Goal: Task Accomplishment & Management: Manage account settings

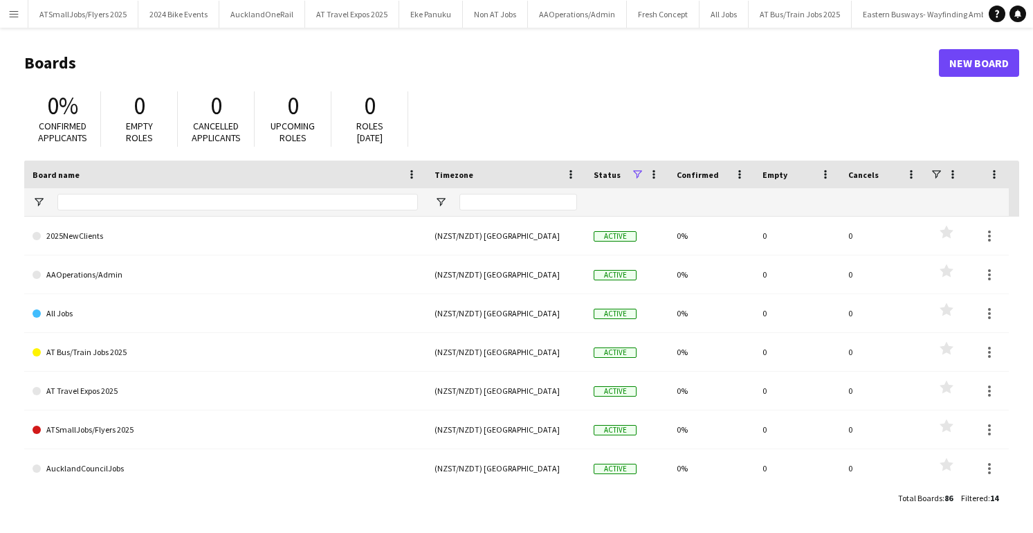
click at [16, 11] on app-icon "Menu" at bounding box center [13, 13] width 11 height 11
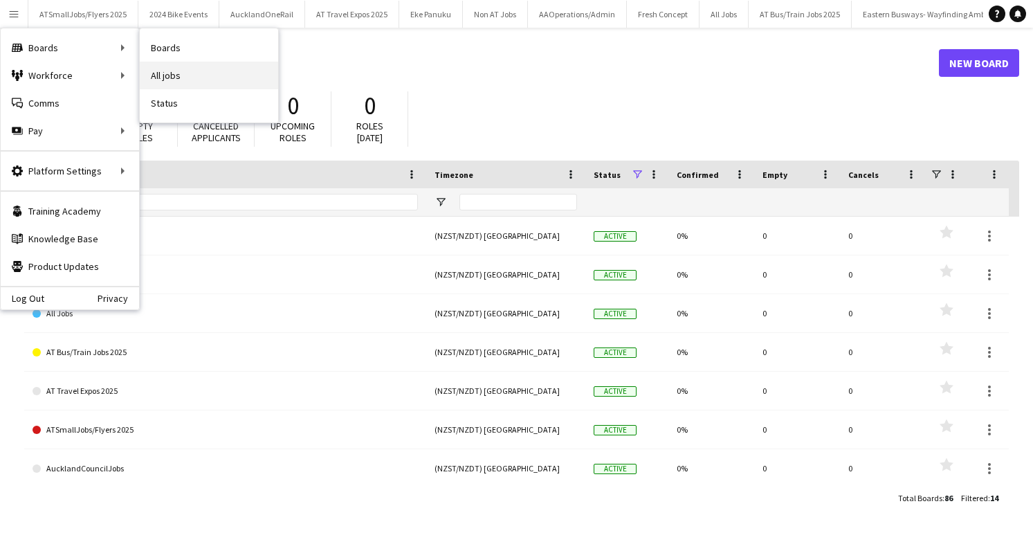
click at [167, 78] on link "All jobs" at bounding box center [209, 76] width 138 height 28
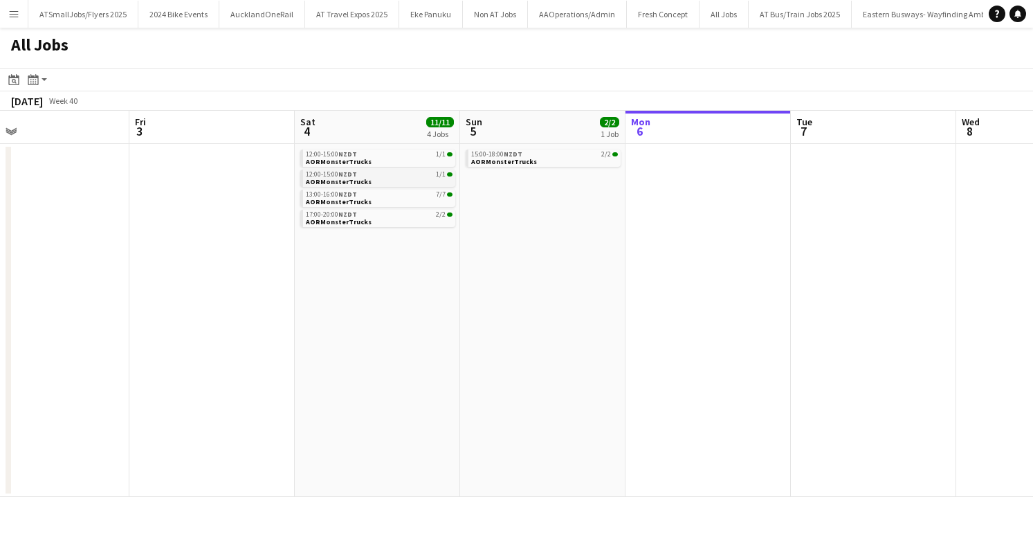
scroll to position [0, 365]
click at [390, 199] on link "13:00-16:00 NZDT 7/7 AORMonsterTrucks" at bounding box center [380, 197] width 147 height 16
click at [10, 13] on app-icon "Menu" at bounding box center [13, 13] width 11 height 11
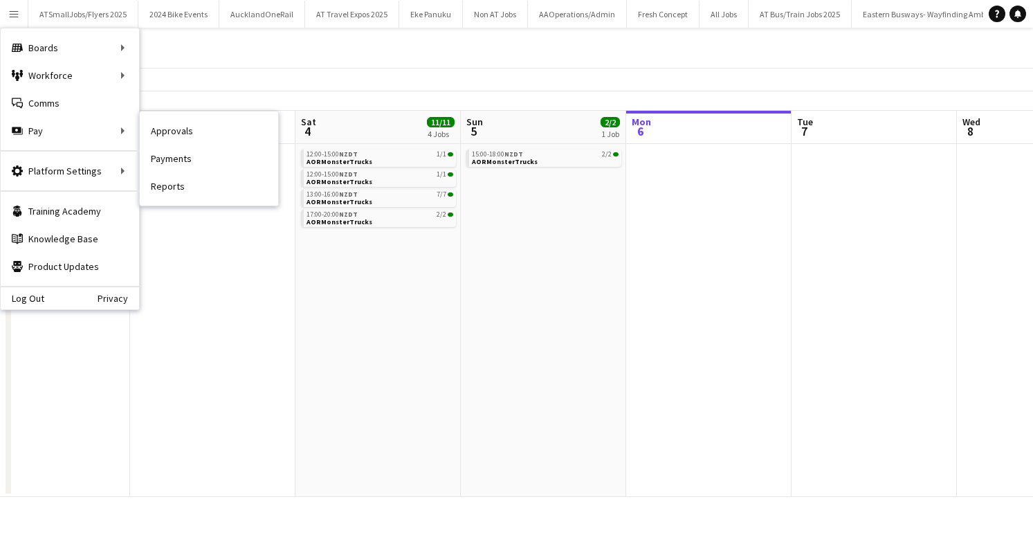
click at [177, 159] on link "Payments" at bounding box center [209, 159] width 138 height 28
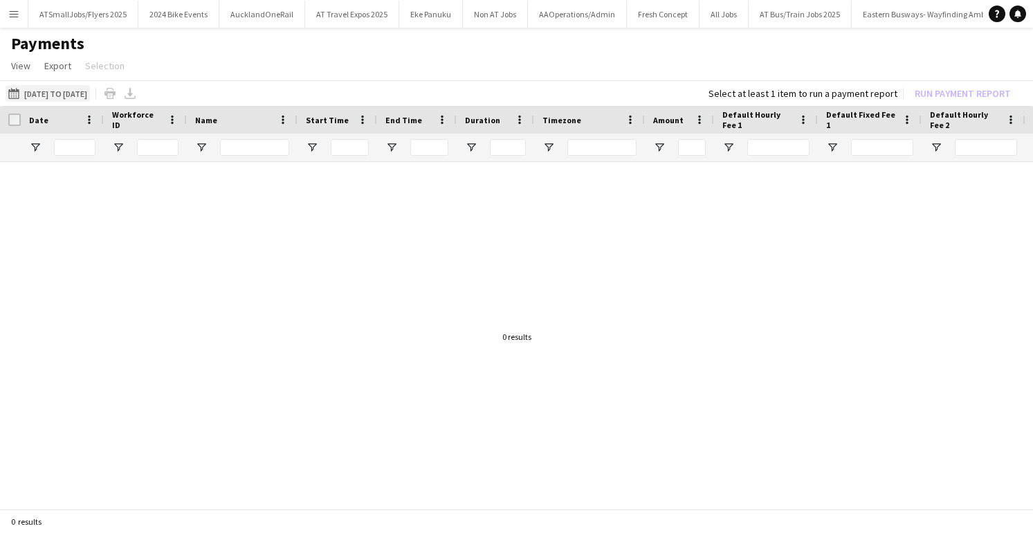
click at [64, 92] on button "[DATE] to [DATE] [DATE] to [DATE]" at bounding box center [48, 93] width 84 height 17
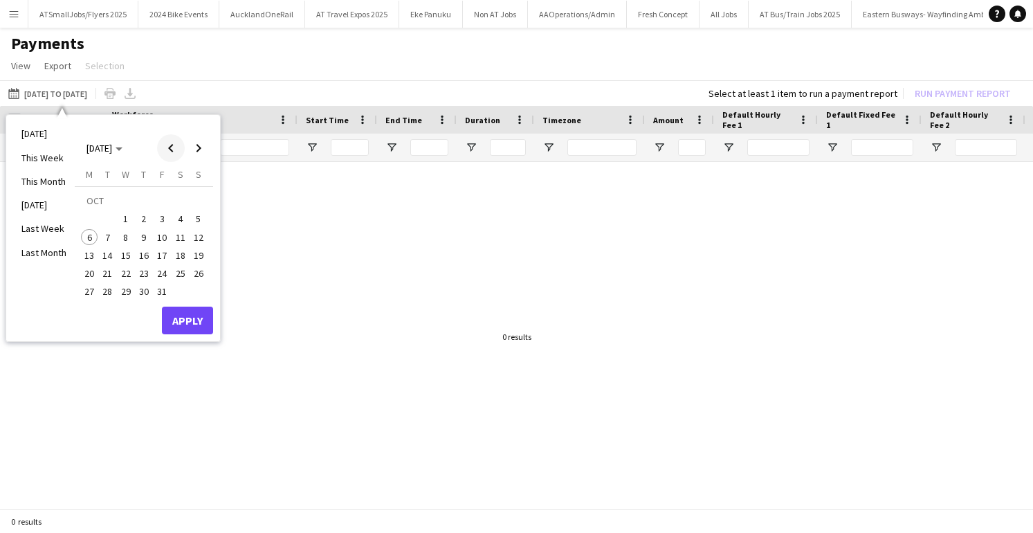
click at [174, 147] on span "Previous month" at bounding box center [171, 148] width 28 height 28
click at [89, 292] on span "29" at bounding box center [89, 292] width 17 height 17
click at [201, 145] on span "Next month" at bounding box center [199, 148] width 28 height 28
click at [197, 215] on span "5" at bounding box center [198, 218] width 17 height 17
click at [189, 317] on button "Apply" at bounding box center [187, 320] width 51 height 28
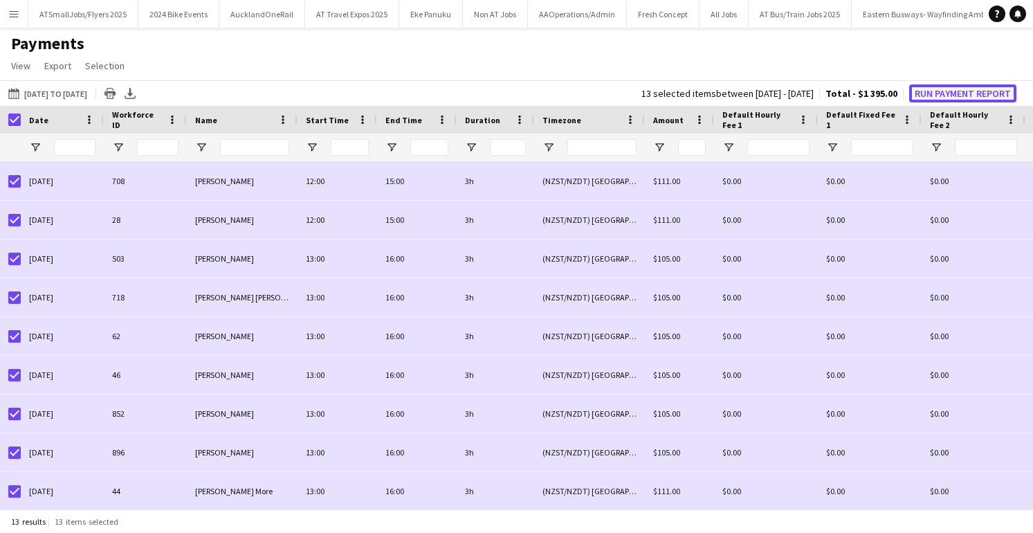
click at [963, 92] on button "Run Payment Report" at bounding box center [962, 93] width 107 height 18
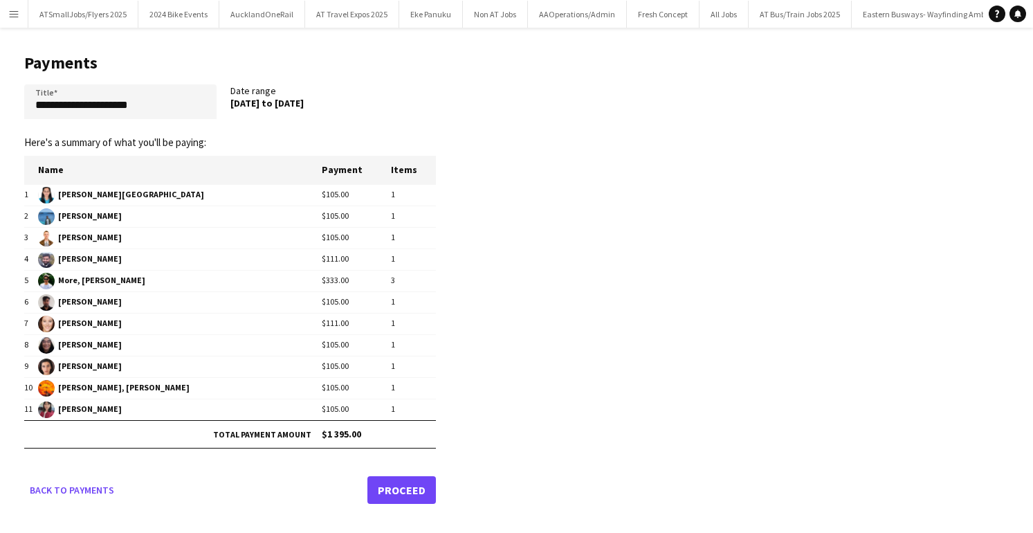
click at [400, 487] on link "Proceed" at bounding box center [401, 490] width 68 height 28
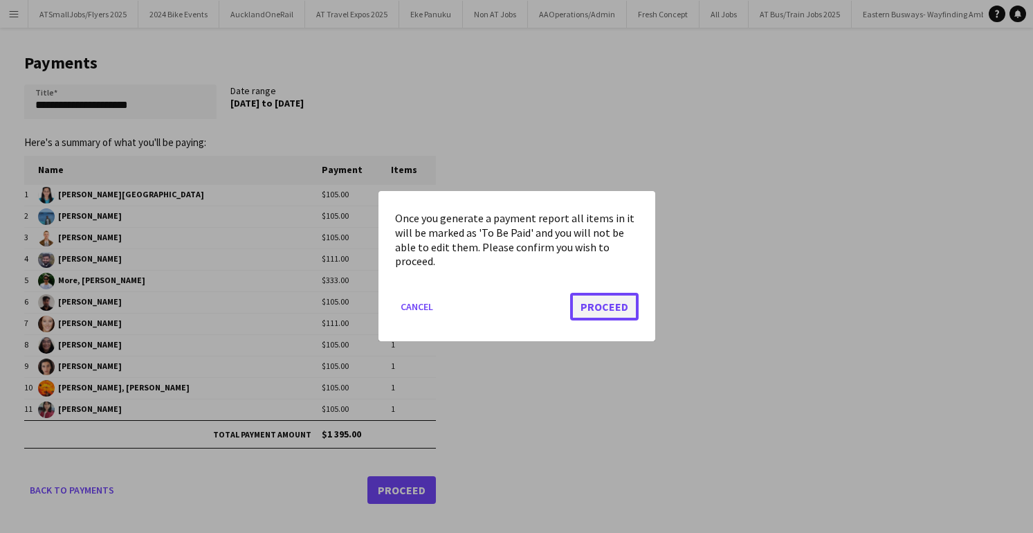
click at [607, 306] on button "Proceed" at bounding box center [604, 307] width 68 height 28
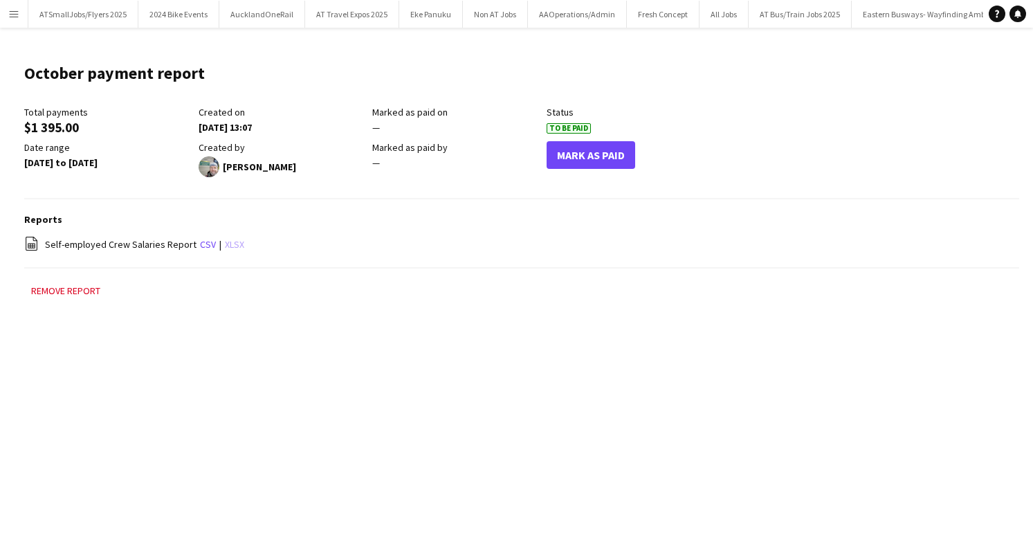
click at [232, 241] on link "xlsx" at bounding box center [234, 244] width 19 height 12
click at [16, 12] on app-icon "Menu" at bounding box center [13, 13] width 11 height 11
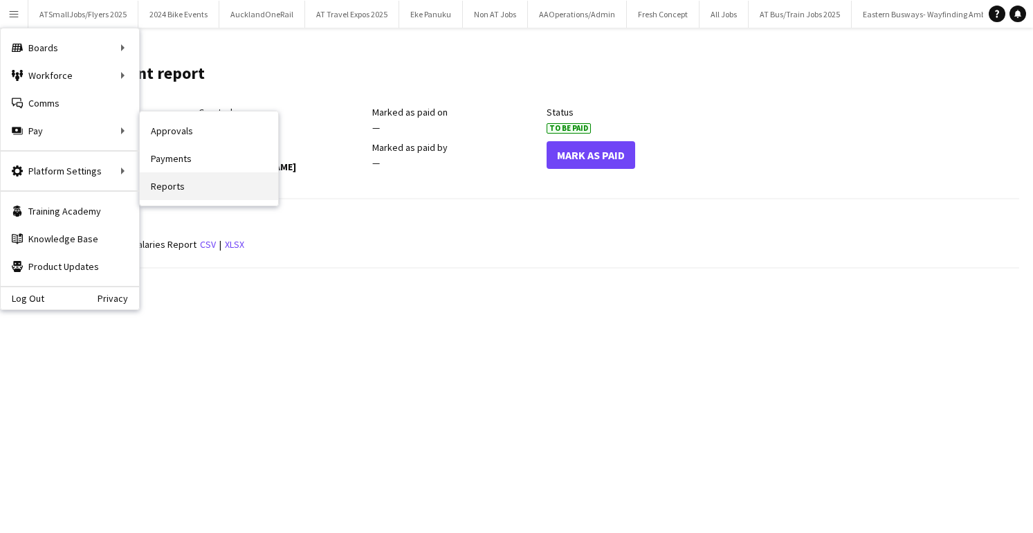
click at [165, 181] on link "Reports" at bounding box center [209, 186] width 138 height 28
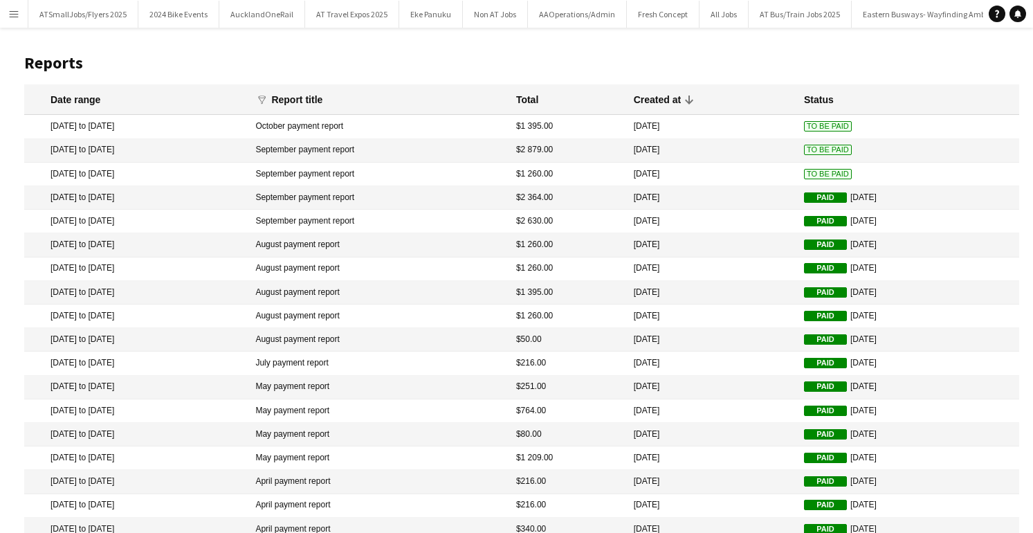
click at [809, 174] on span "To Be Paid" at bounding box center [828, 174] width 48 height 10
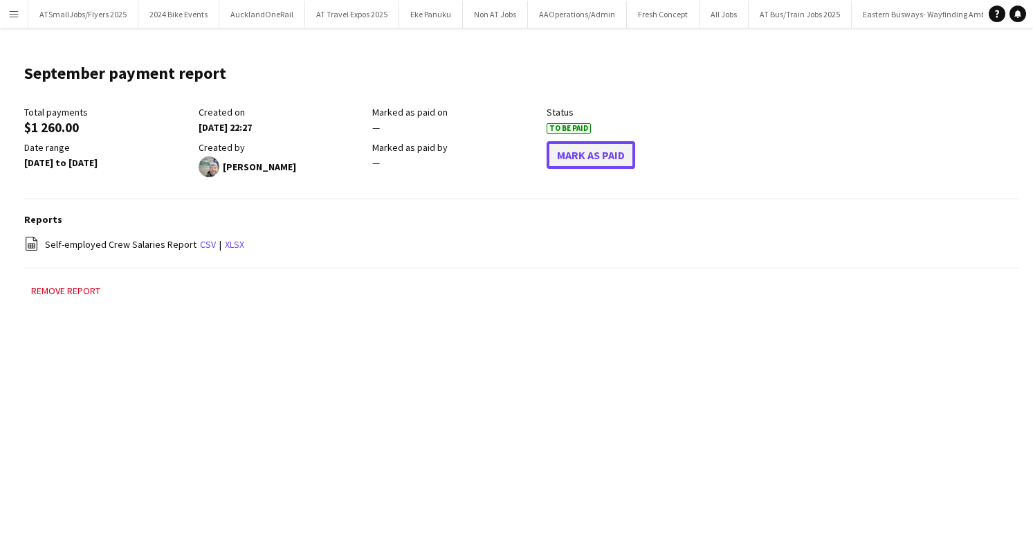
click at [611, 153] on button "Mark As Paid" at bounding box center [590, 155] width 89 height 28
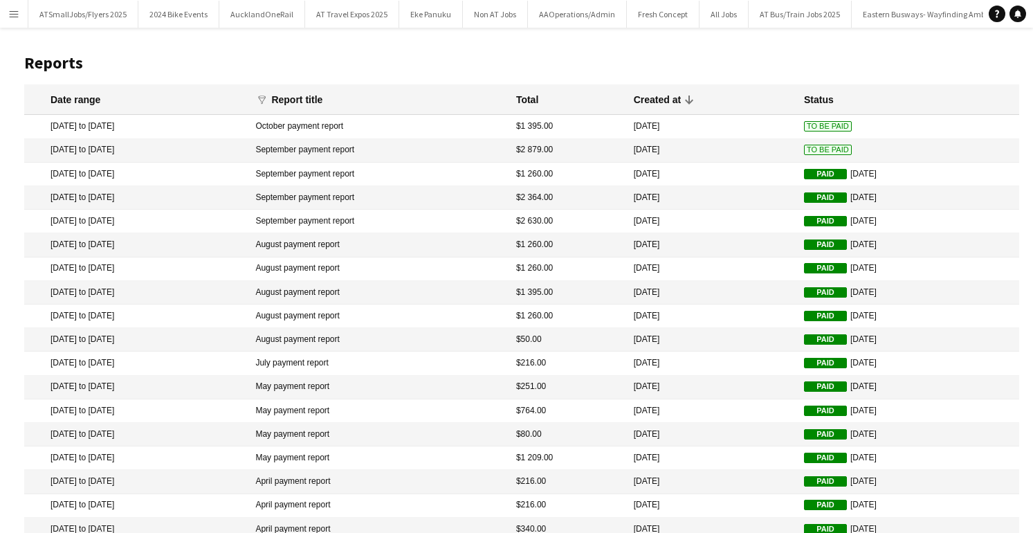
click at [809, 149] on span "To Be Paid" at bounding box center [828, 150] width 48 height 10
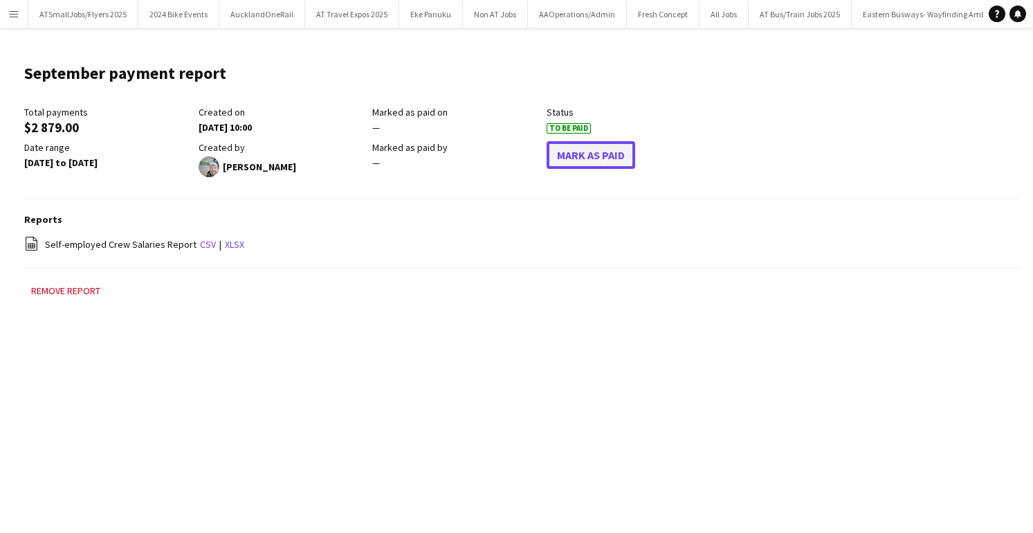
click at [594, 155] on button "Mark As Paid" at bounding box center [590, 155] width 89 height 28
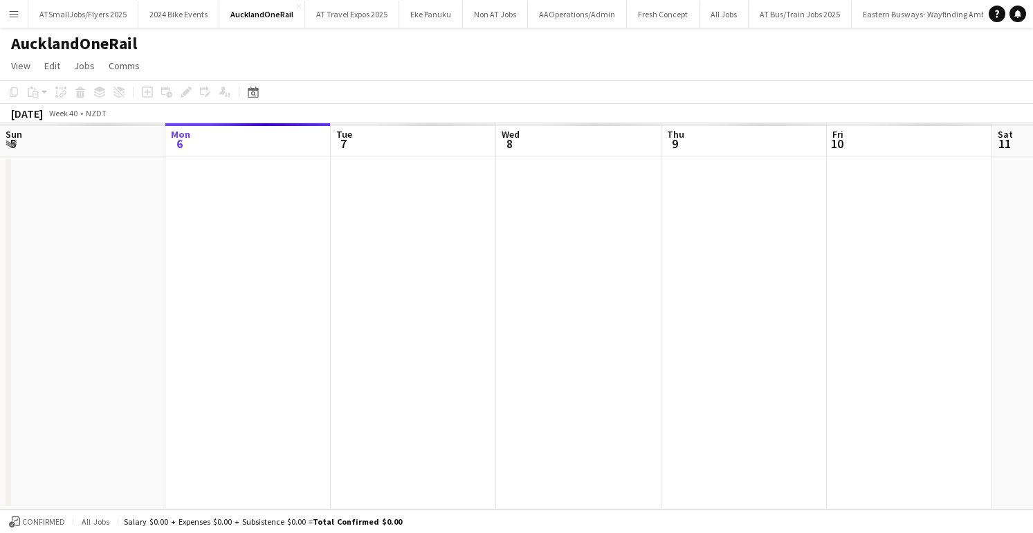
scroll to position [0, 476]
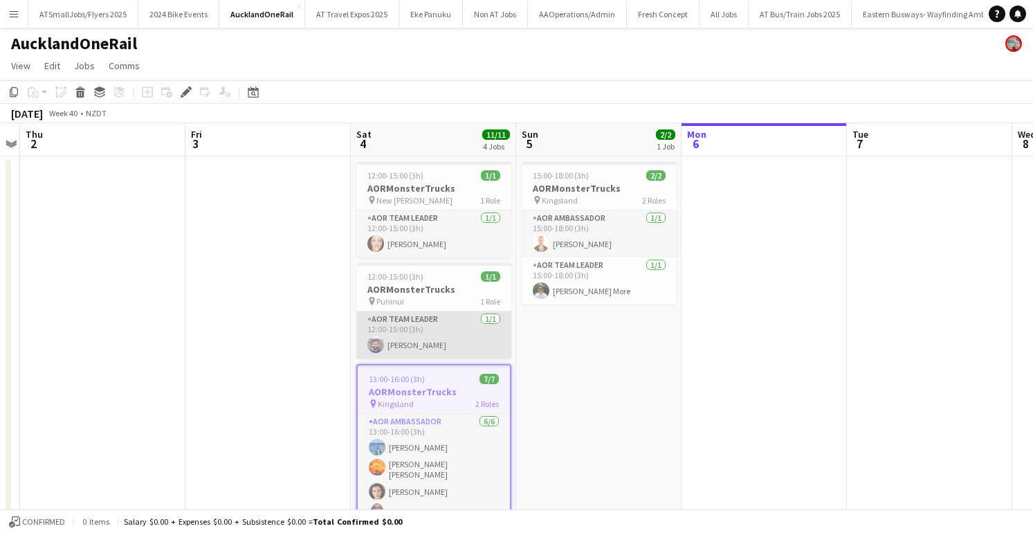
click at [372, 341] on app-user-avatar at bounding box center [375, 344] width 17 height 17
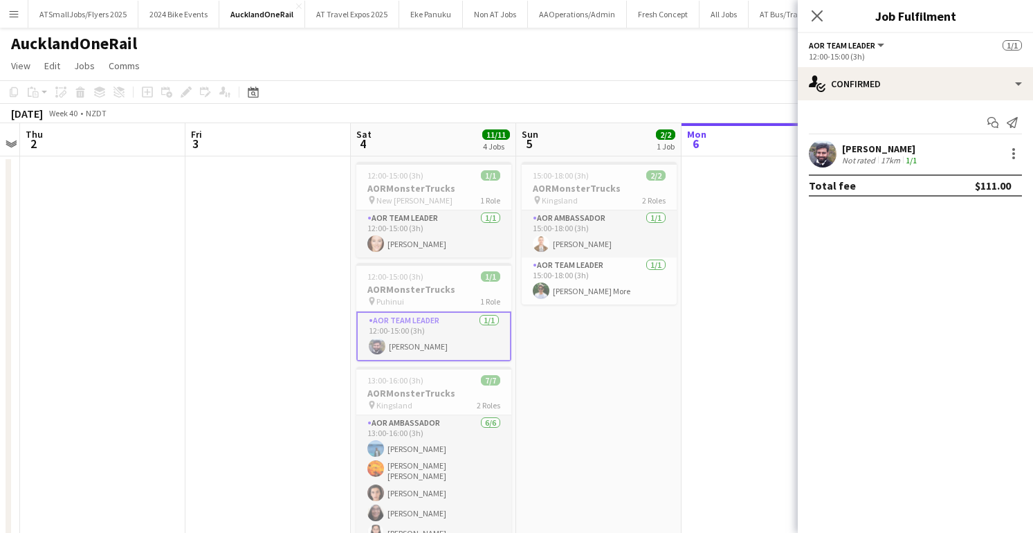
click at [819, 154] on app-user-avatar at bounding box center [822, 154] width 28 height 28
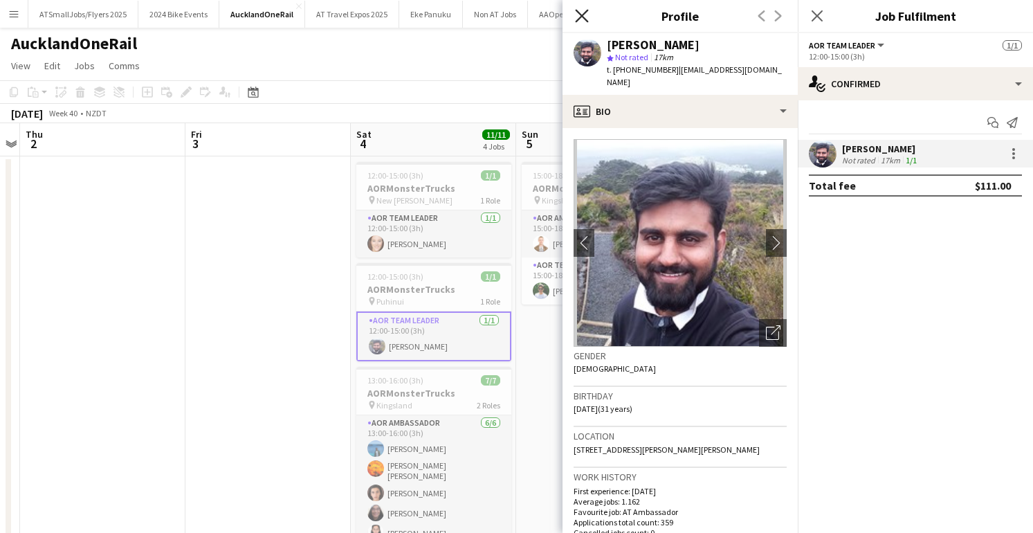
click at [581, 14] on icon at bounding box center [581, 15] width 13 height 13
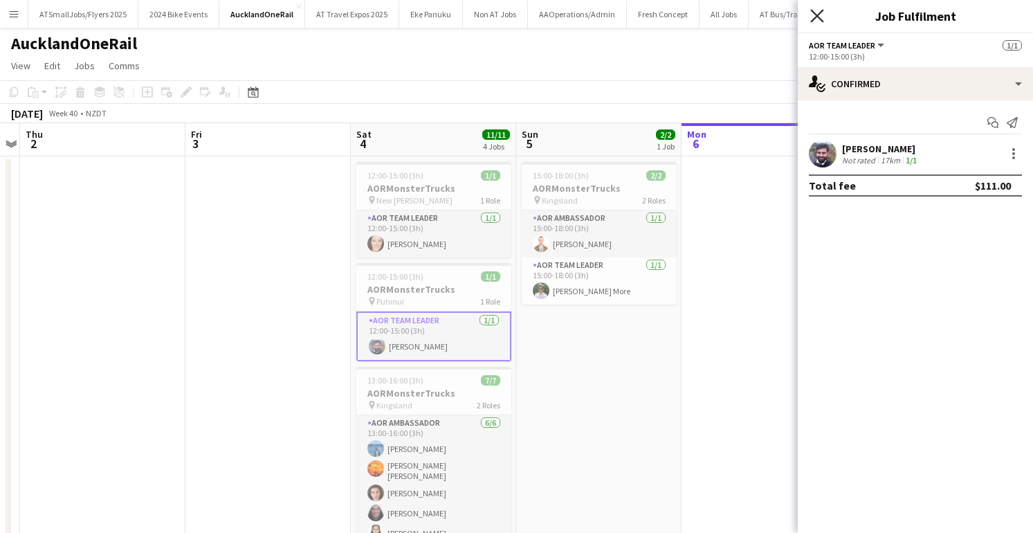
click at [815, 14] on icon at bounding box center [816, 15] width 13 height 13
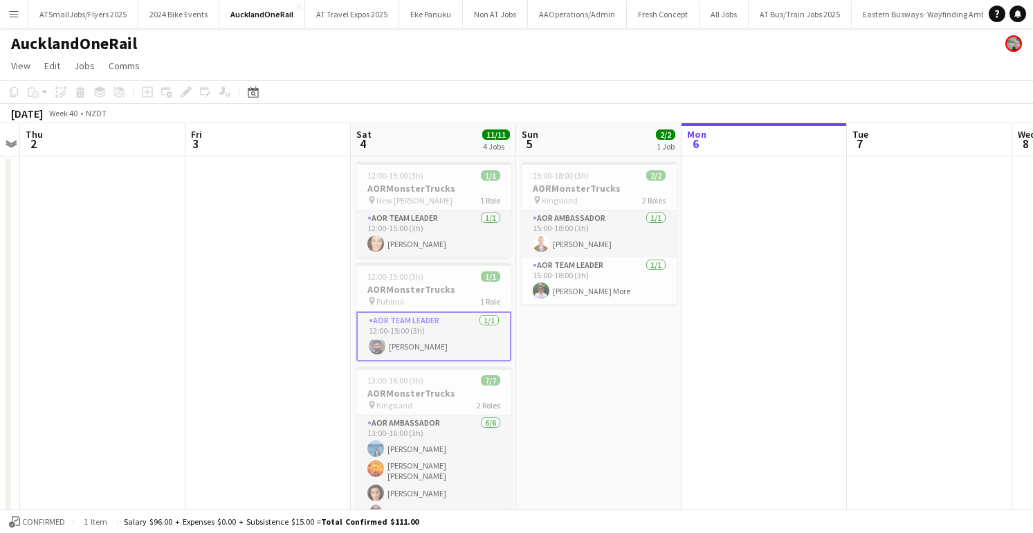
click at [284, 273] on app-date-cell at bounding box center [267, 451] width 165 height 591
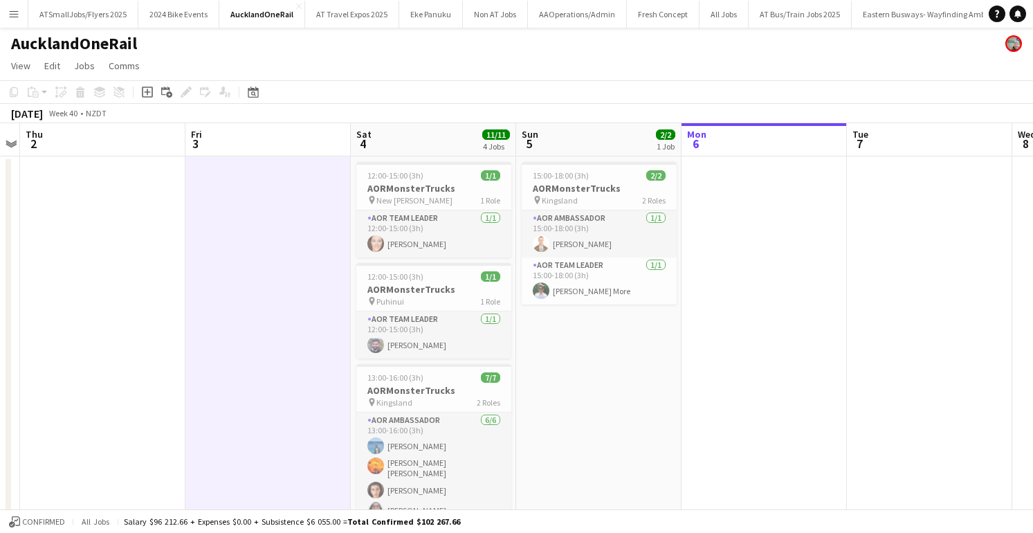
click at [353, 61] on app-page-menu "View Day view expanded Day view collapsed Month view Date picker Jump to today …" at bounding box center [516, 67] width 1033 height 26
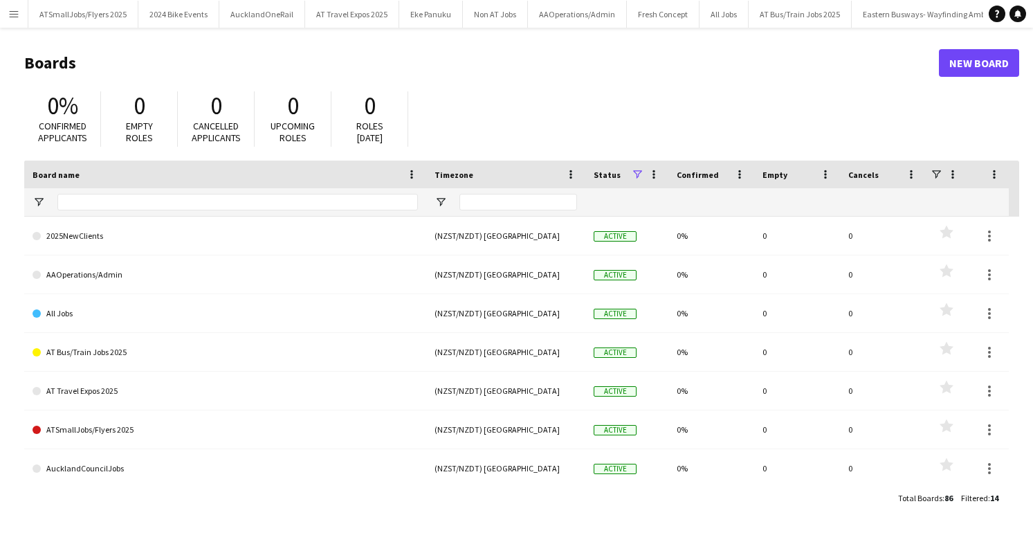
click at [13, 12] on app-icon "Menu" at bounding box center [13, 13] width 11 height 11
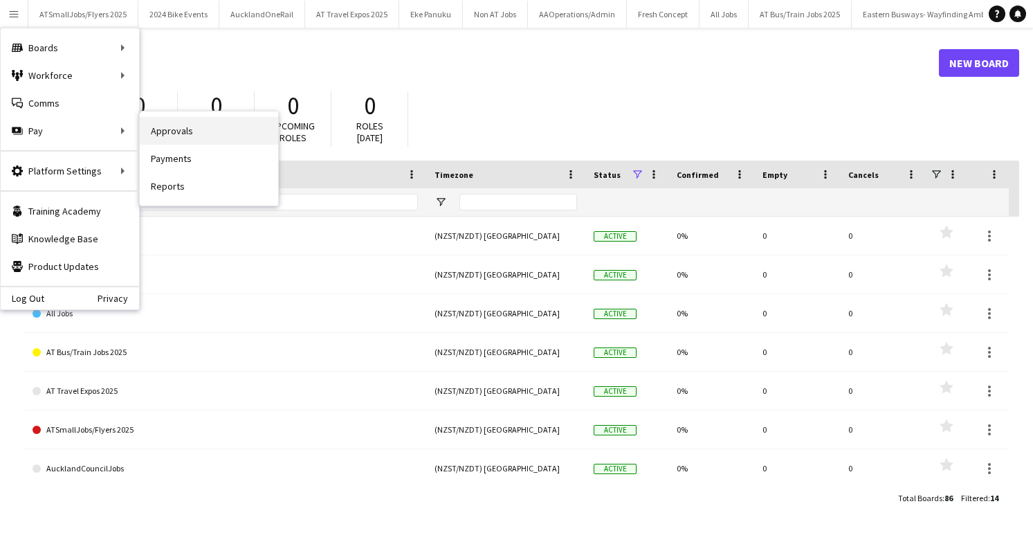
click at [175, 133] on link "Approvals" at bounding box center [209, 131] width 138 height 28
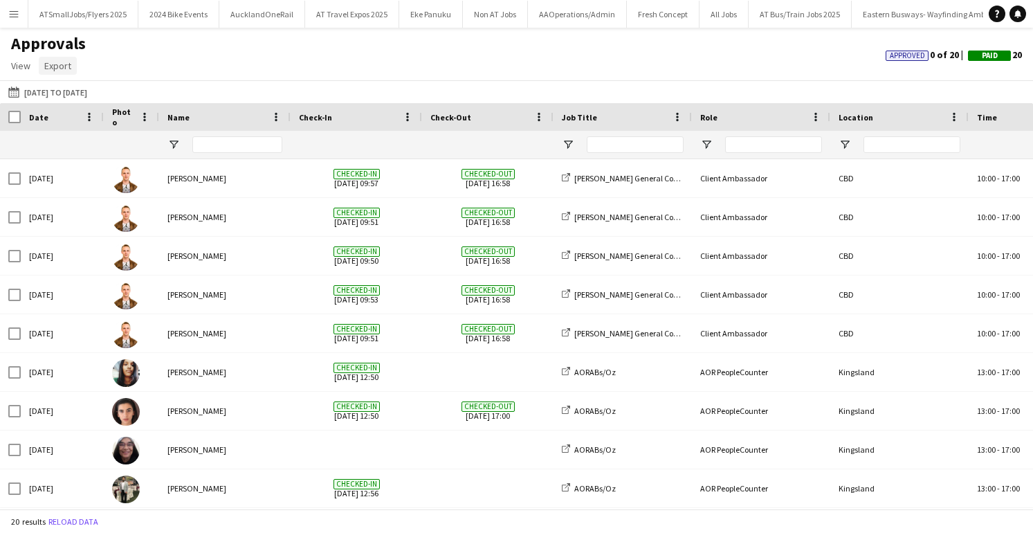
click at [64, 62] on span "Export" at bounding box center [57, 65] width 27 height 12
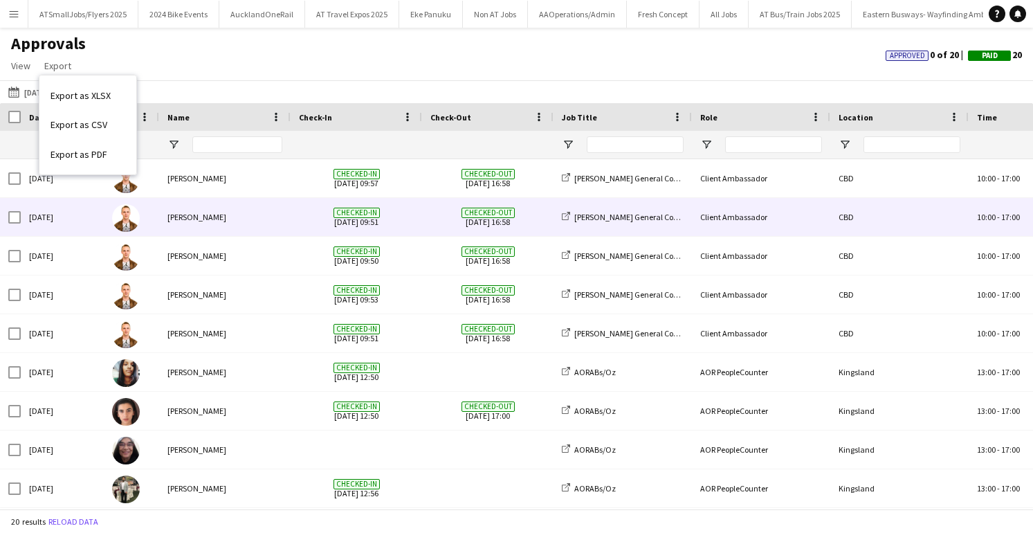
click at [288, 228] on div "[PERSON_NAME]" at bounding box center [224, 217] width 131 height 38
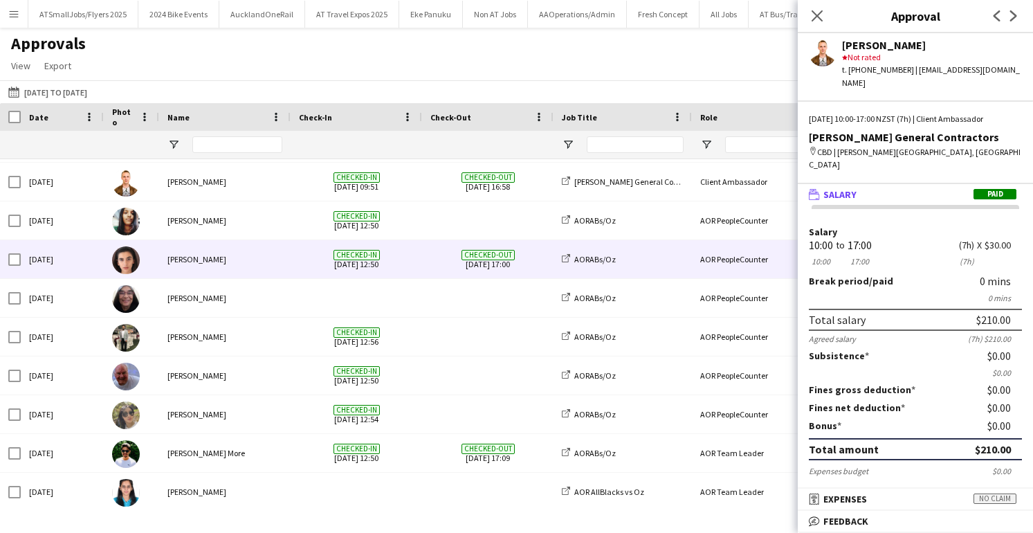
scroll to position [192, 0]
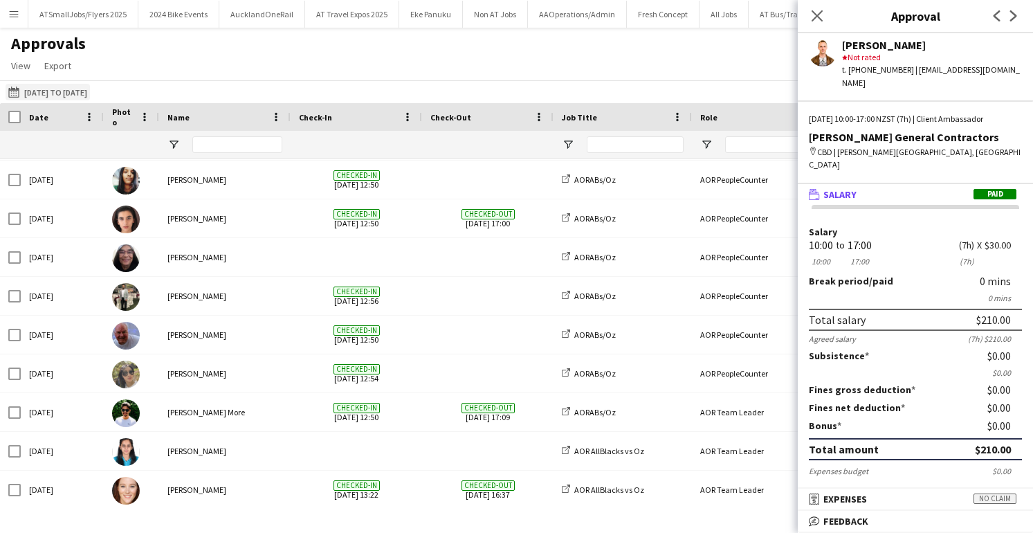
click at [59, 89] on button "[DATE] to [DATE] [DATE] to [DATE]" at bounding box center [48, 92] width 84 height 17
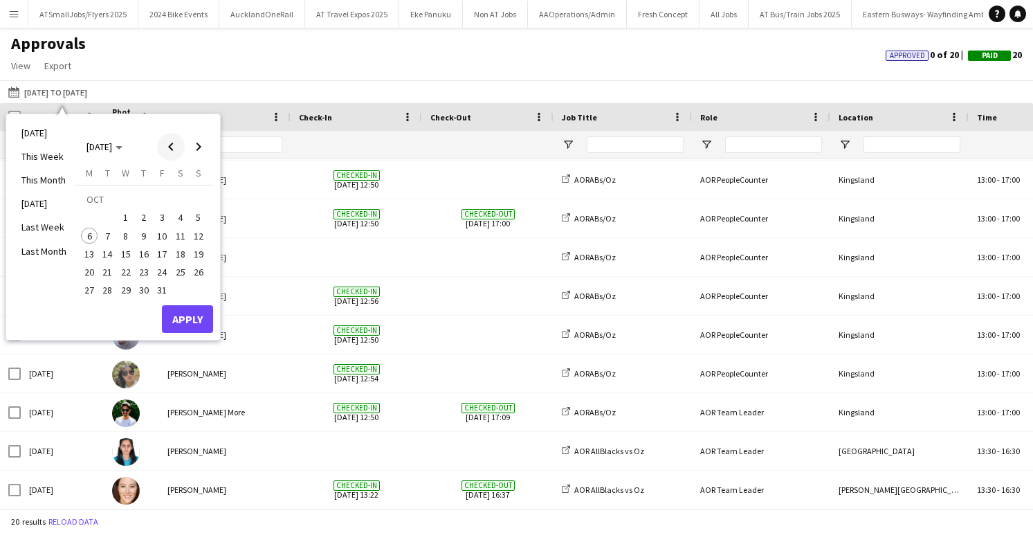
click at [169, 145] on span "Previous month" at bounding box center [171, 147] width 28 height 28
click at [87, 290] on span "29" at bounding box center [89, 290] width 17 height 17
click at [196, 143] on span "Next month" at bounding box center [199, 147] width 28 height 28
drag, startPoint x: 199, startPoint y: 212, endPoint x: 178, endPoint y: 214, distance: 21.5
click at [199, 212] on span "5" at bounding box center [198, 218] width 17 height 17
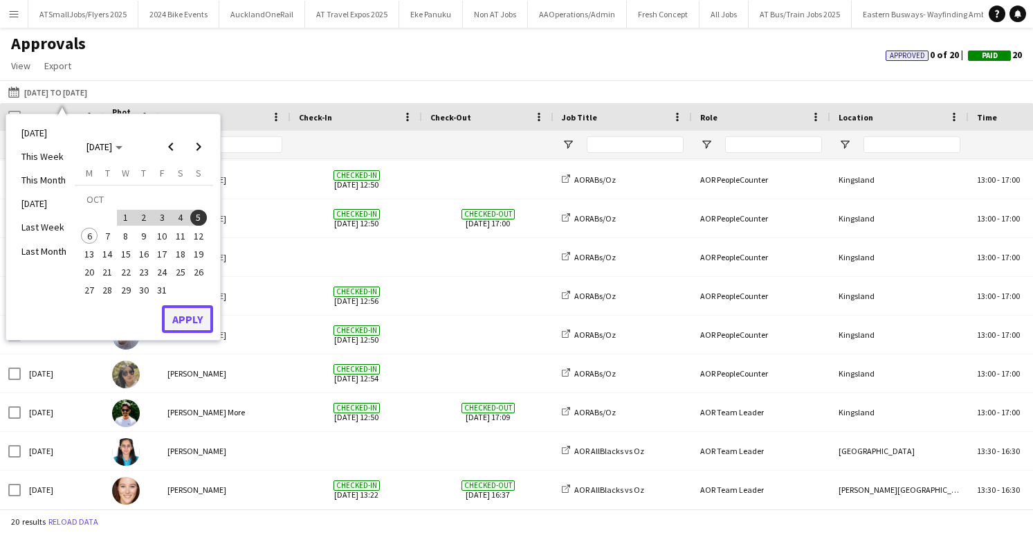
click at [189, 319] on button "Apply" at bounding box center [187, 319] width 51 height 28
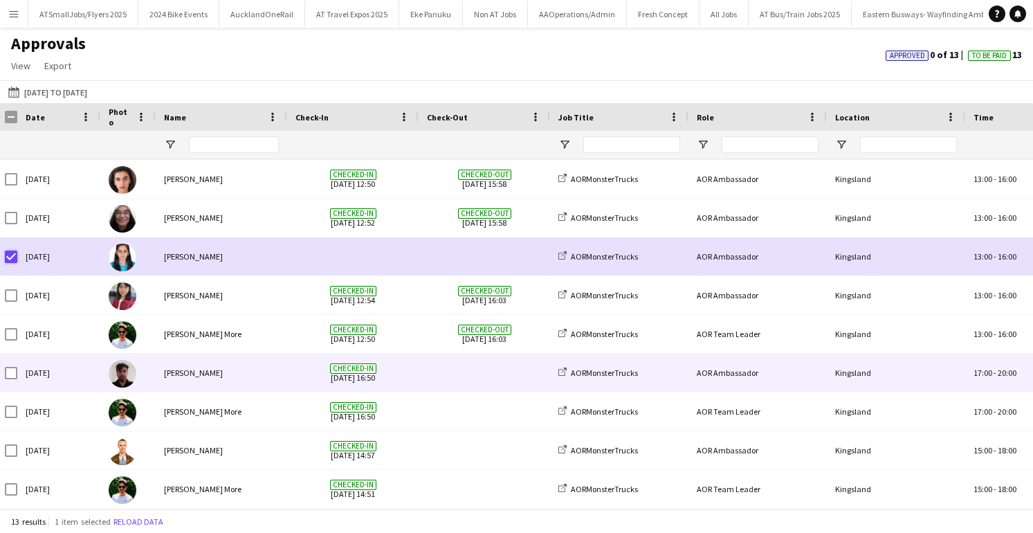
scroll to position [0, 3]
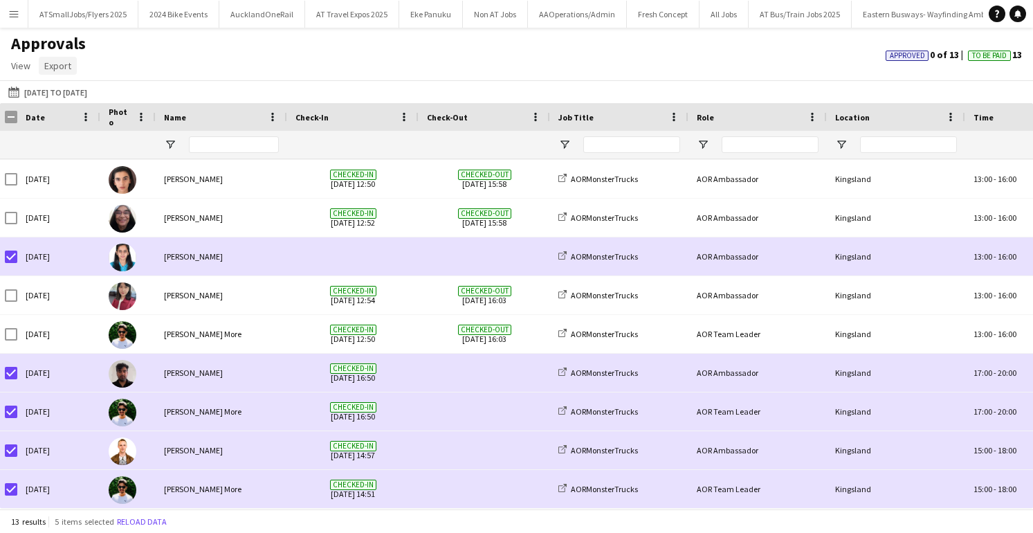
click at [60, 66] on span "Export" at bounding box center [57, 65] width 27 height 12
click at [88, 95] on span "Export as XLSX" at bounding box center [80, 95] width 60 height 12
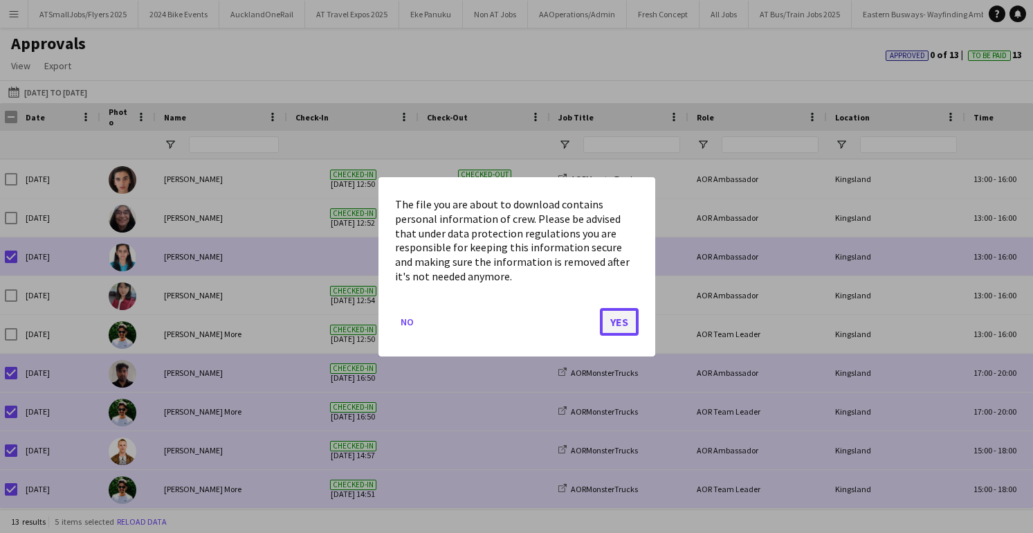
click at [617, 324] on button "Yes" at bounding box center [619, 321] width 39 height 28
